Goal: Transaction & Acquisition: Purchase product/service

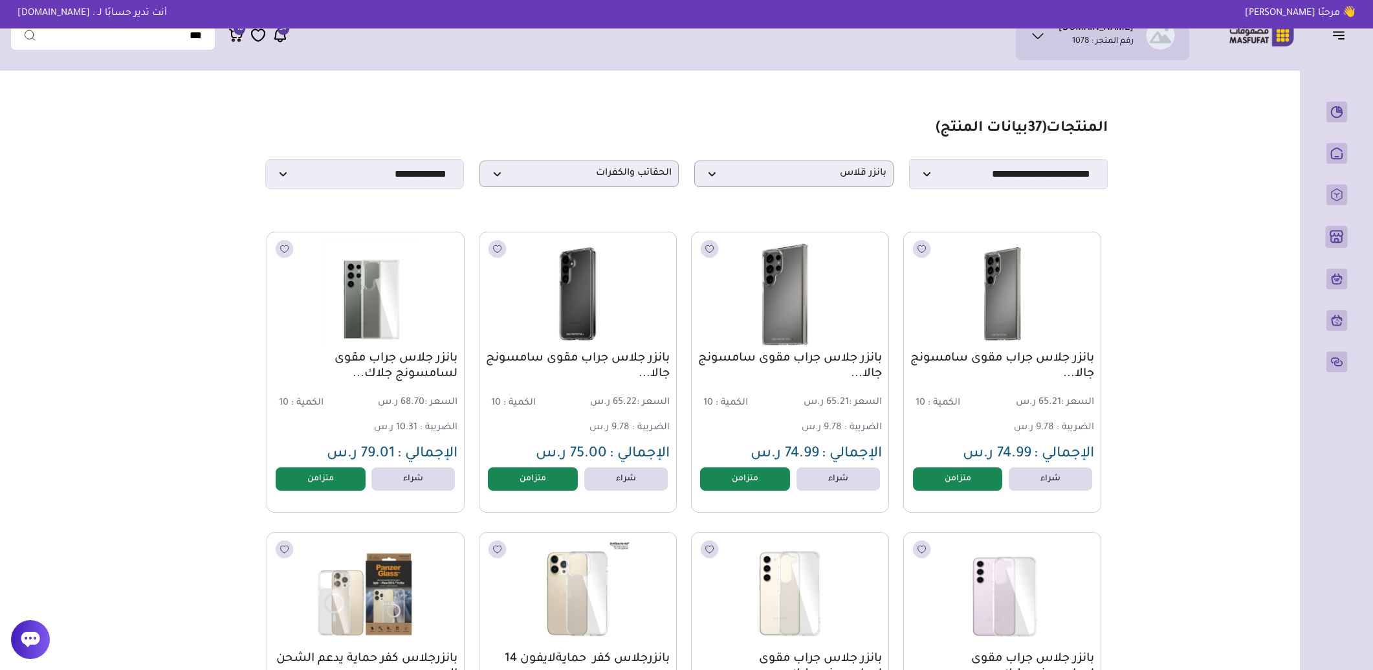
select select "********"
select select "**"
select select "*"
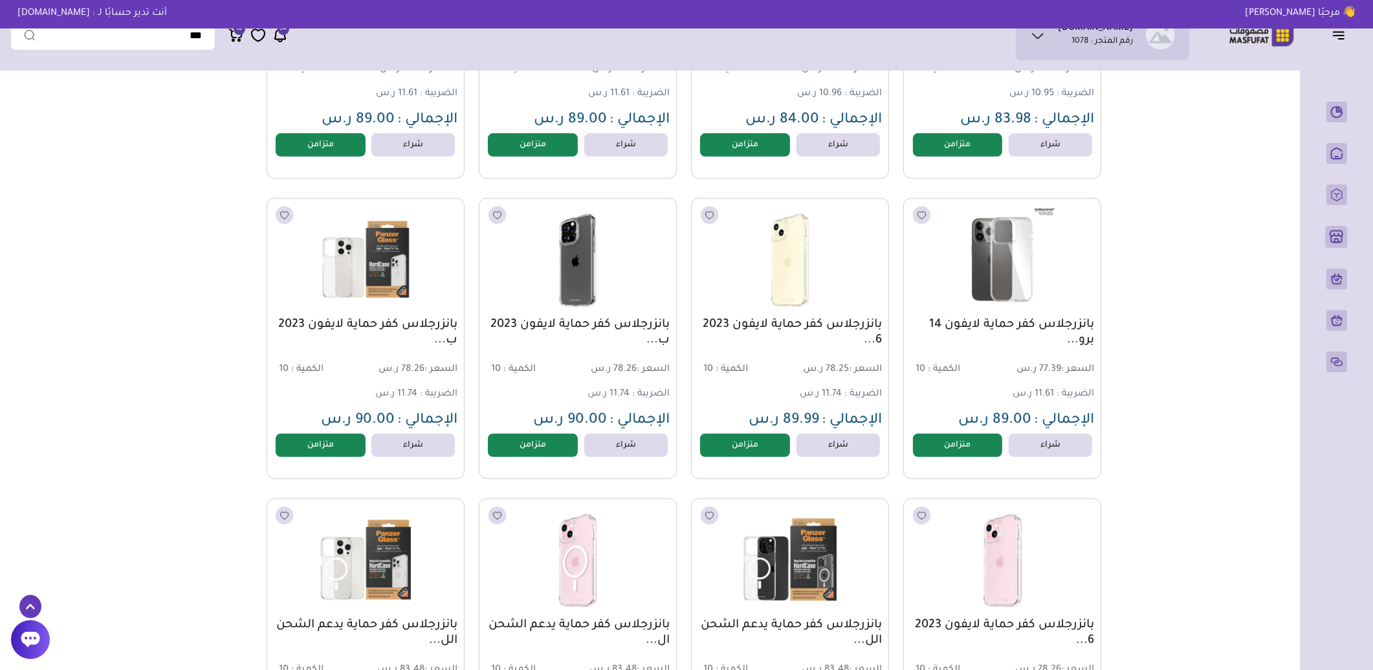
scroll to position [647, 0]
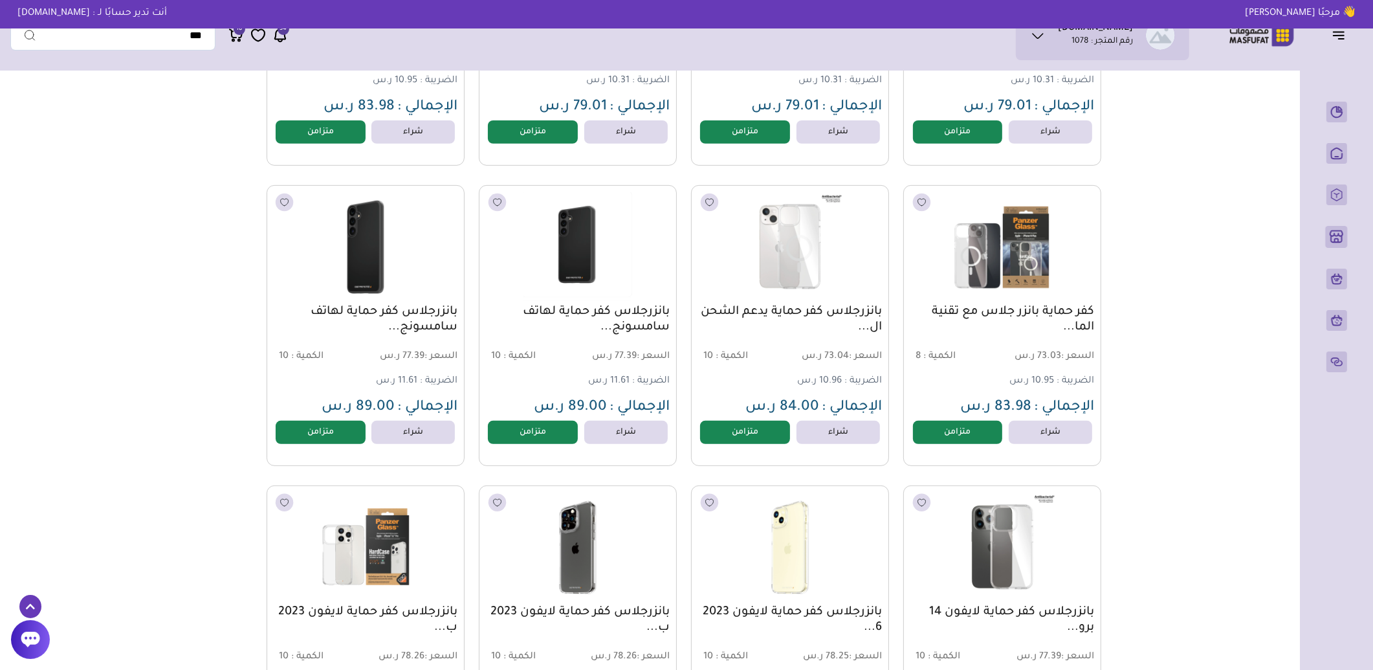
click at [235, 39] on icon at bounding box center [236, 35] width 16 height 16
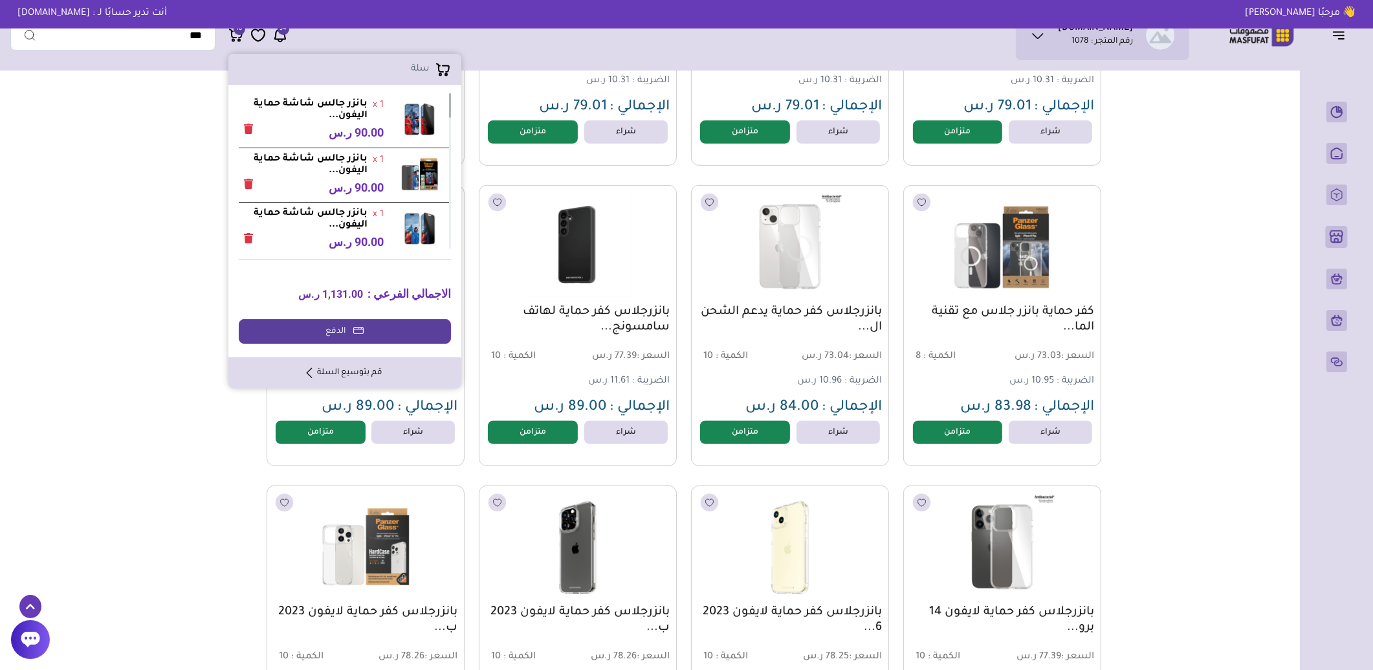
click at [347, 367] on link "قم بتوسيع السلة" at bounding box center [345, 373] width 76 height 12
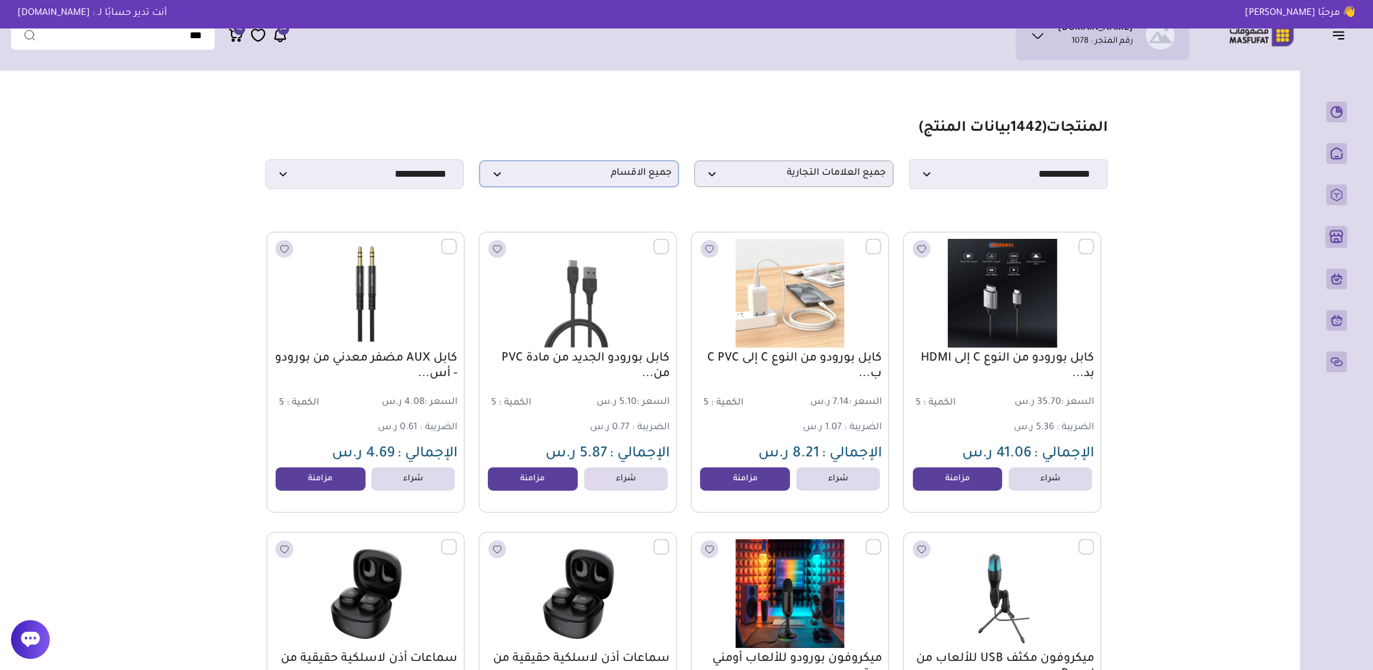
click at [625, 186] on p "جميع الاقسام" at bounding box center [578, 173] width 199 height 27
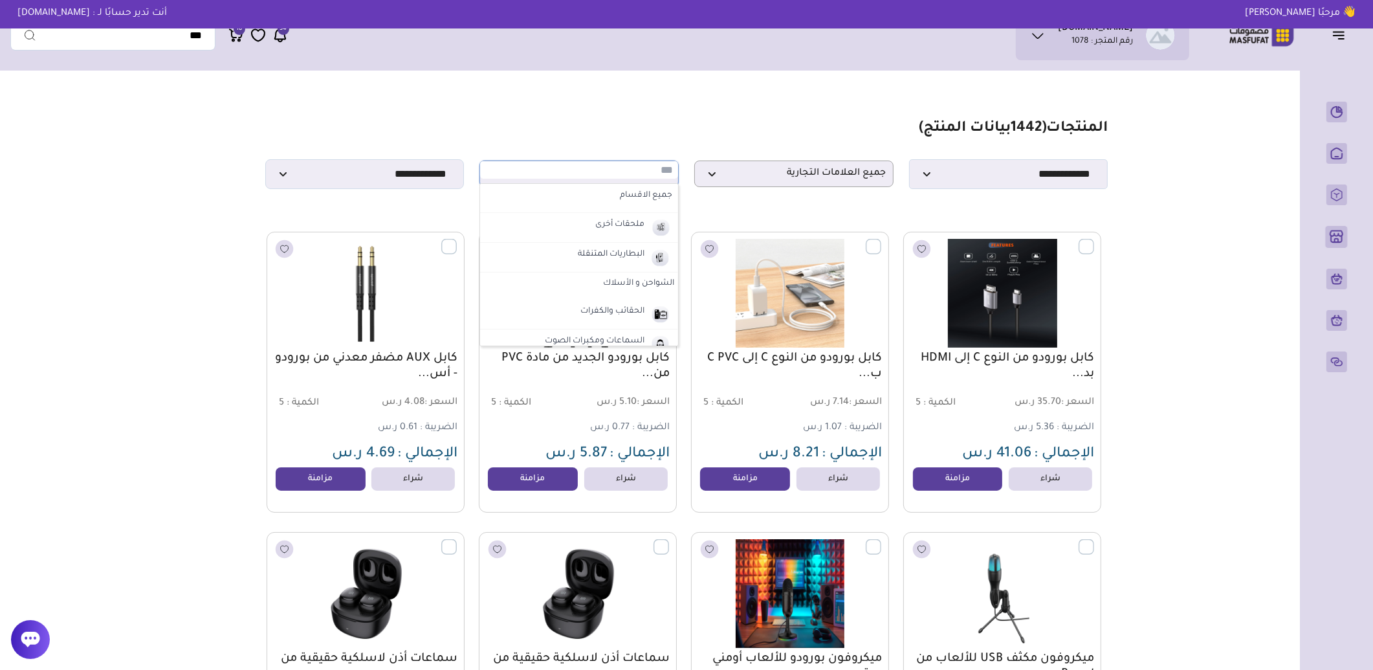
click at [238, 39] on icon at bounding box center [239, 40] width 2 height 2
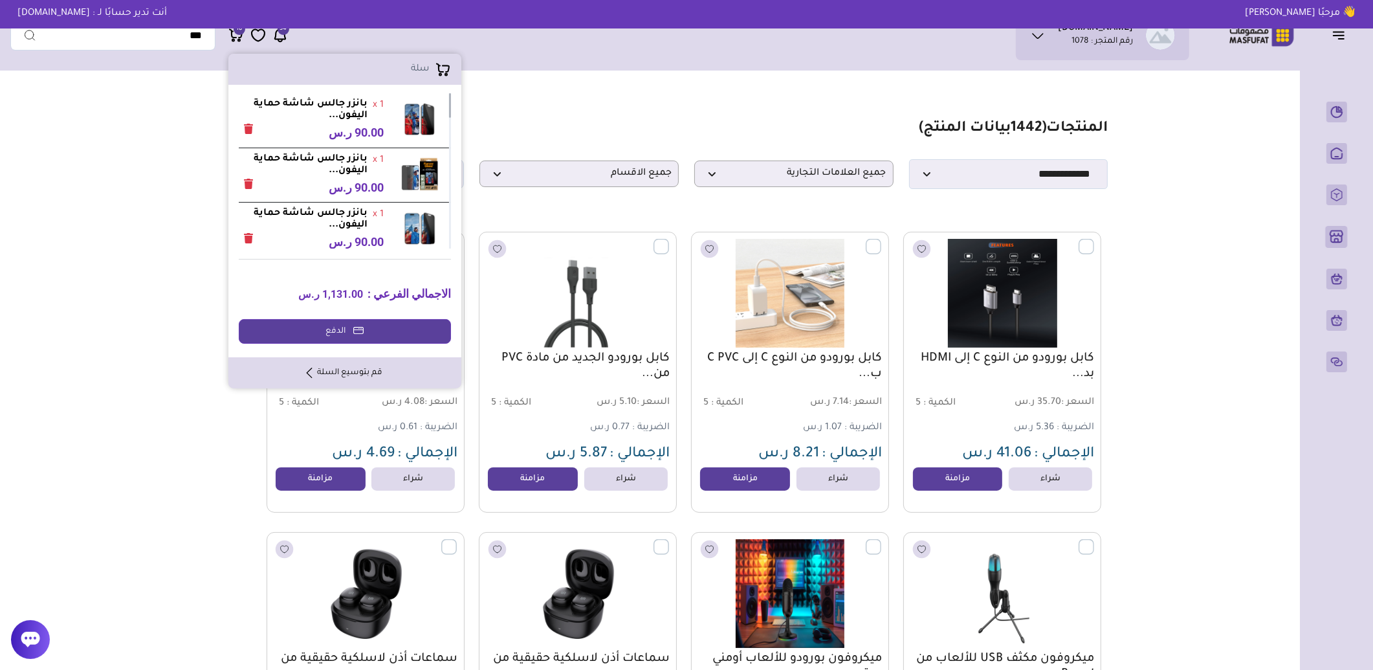
click at [359, 373] on link "قم بتوسيع السلة" at bounding box center [345, 373] width 76 height 12
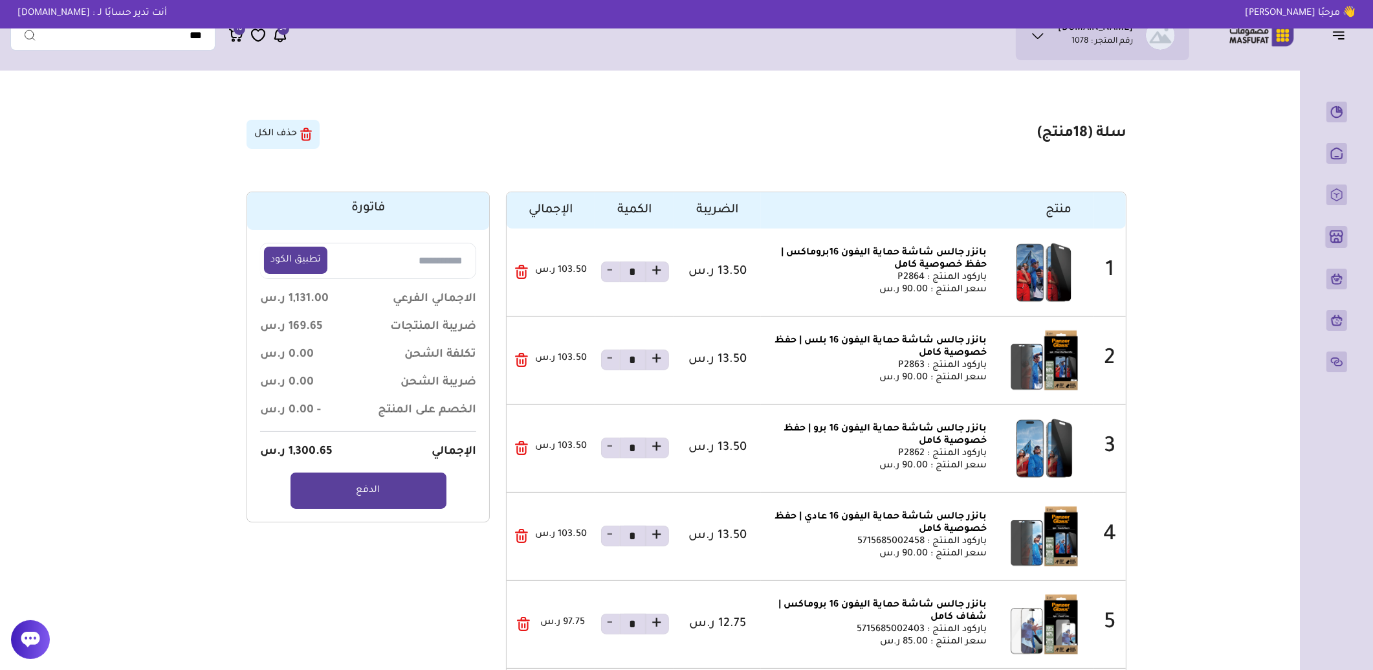
drag, startPoint x: 875, startPoint y: 269, endPoint x: 984, endPoint y: 250, distance: 110.3
click at [984, 250] on div "بانزر جالس شاشة حماية اليفون 16بروماكس | حفظ خصوصية كامل باركود المنتج : P2864 …" at bounding box center [876, 271] width 221 height 49
copy link "انزر جالس شاشة حماية اليفون 16بروماكس | حفظ خصوصية كامل"
copy link "بانزر جالس شاشة حماية اليفون 16بروماكس | حفظ خصوصية كامل"
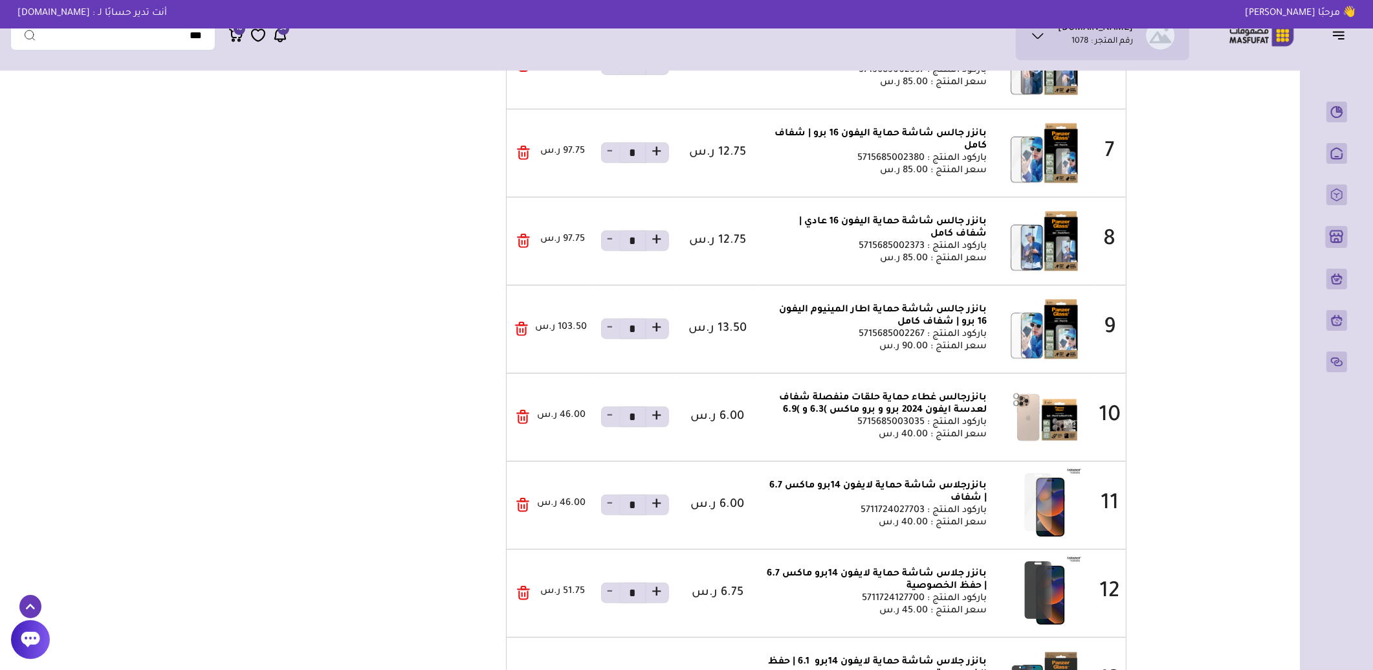
scroll to position [719, 0]
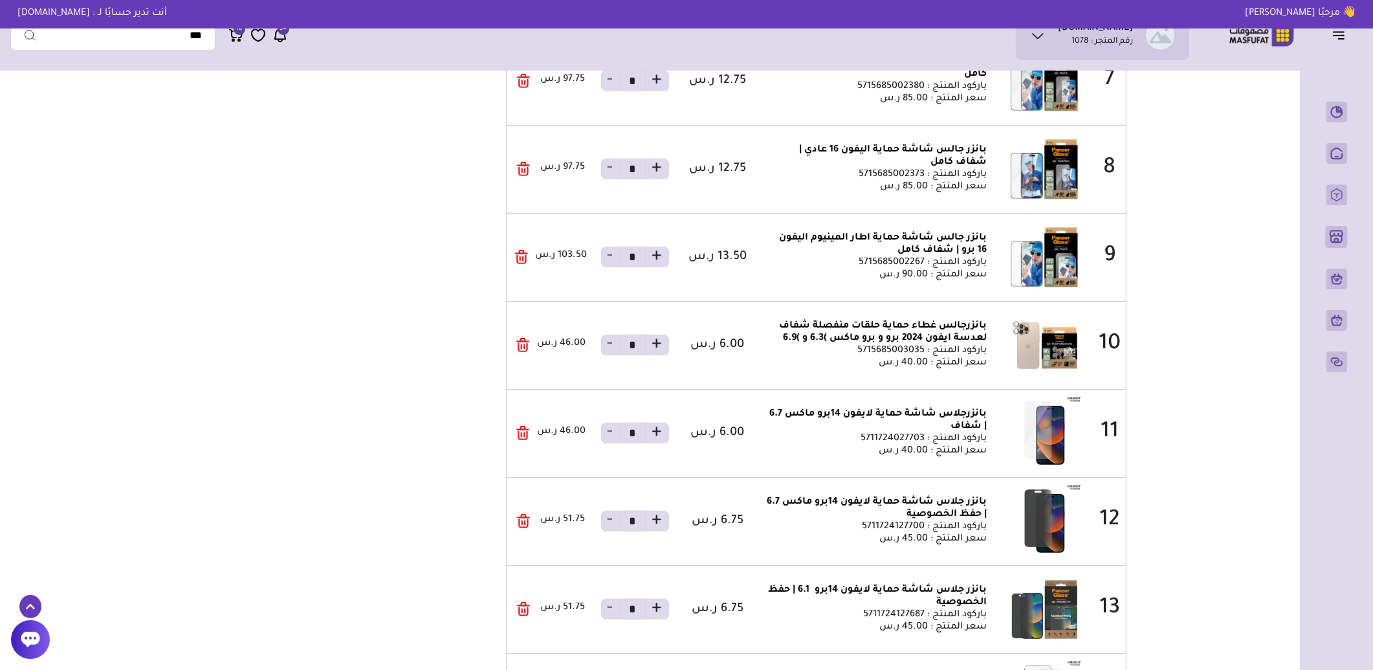
click at [519, 347] on icon "button" at bounding box center [522, 345] width 13 height 14
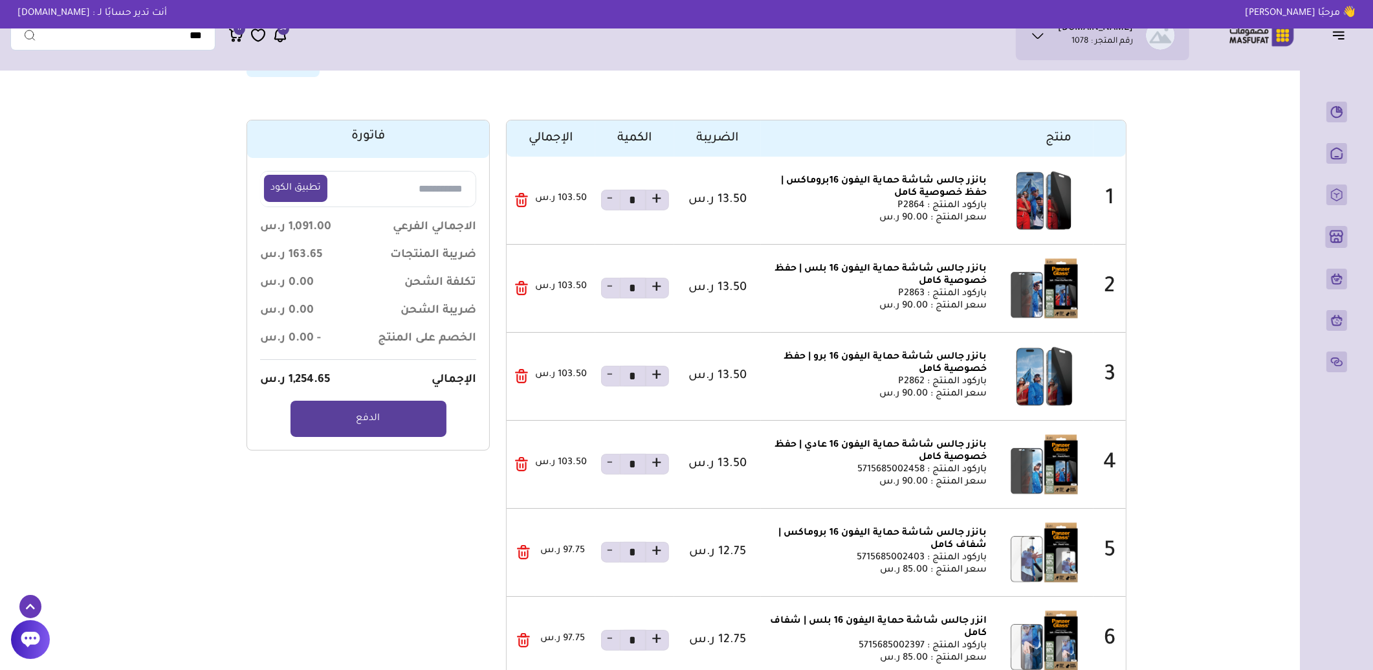
scroll to position [0, 0]
